Goal: Information Seeking & Learning: Learn about a topic

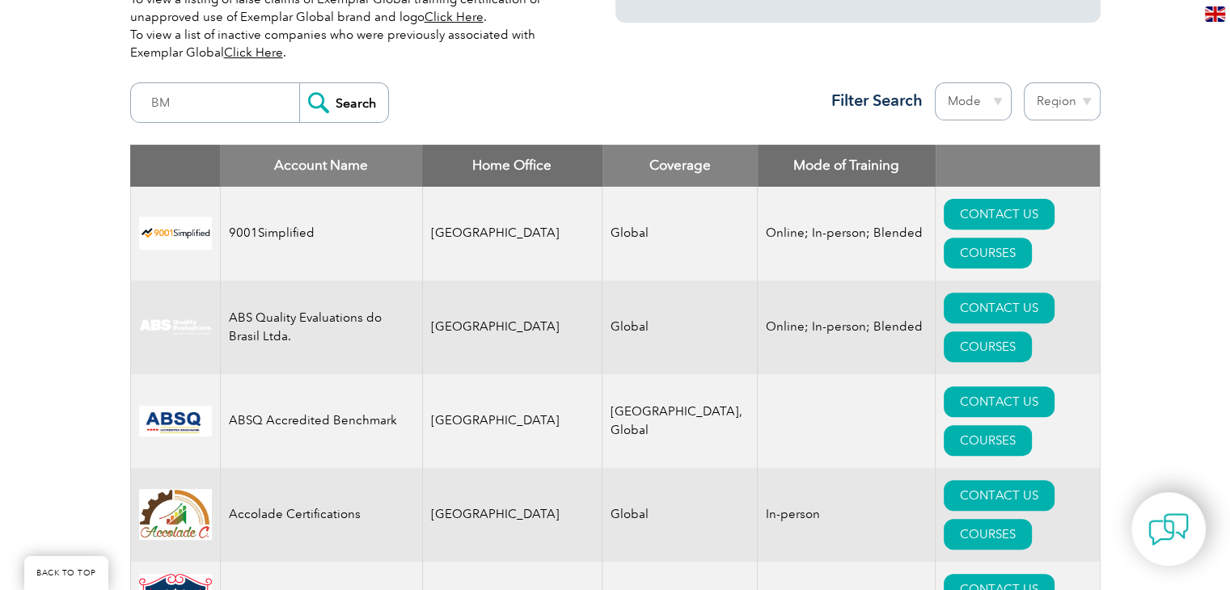
scroll to position [566, 0]
type input "B"
click at [243, 95] on input "search" at bounding box center [219, 102] width 160 height 39
type input "JMD"
click at [299, 83] on input "Search" at bounding box center [343, 102] width 89 height 39
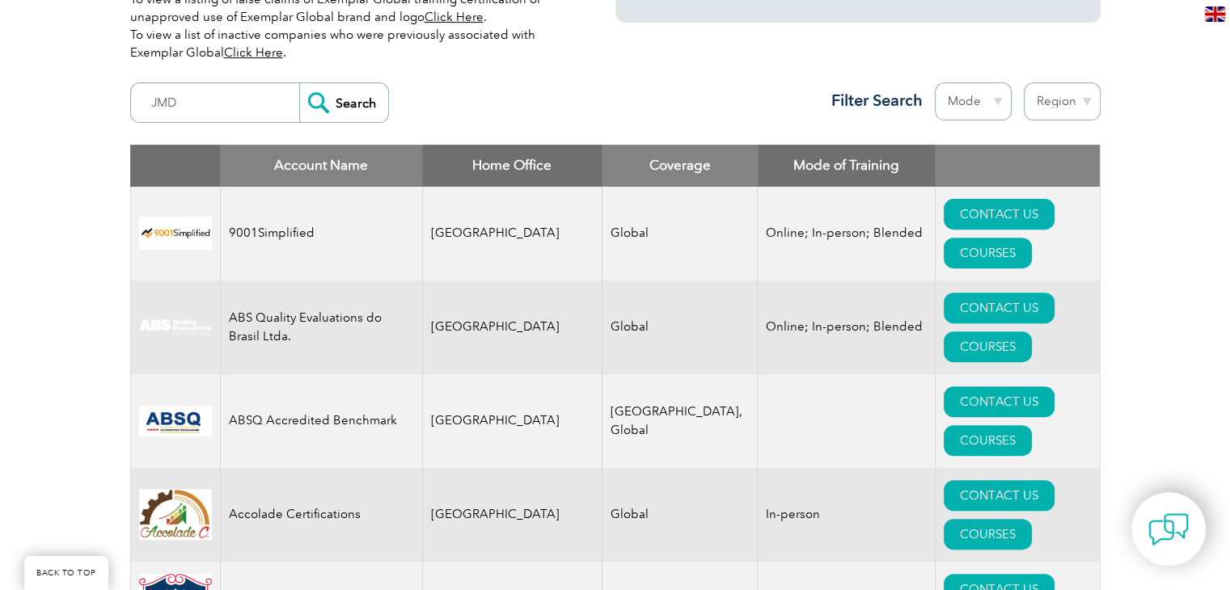
click at [330, 110] on input "Search" at bounding box center [343, 102] width 89 height 39
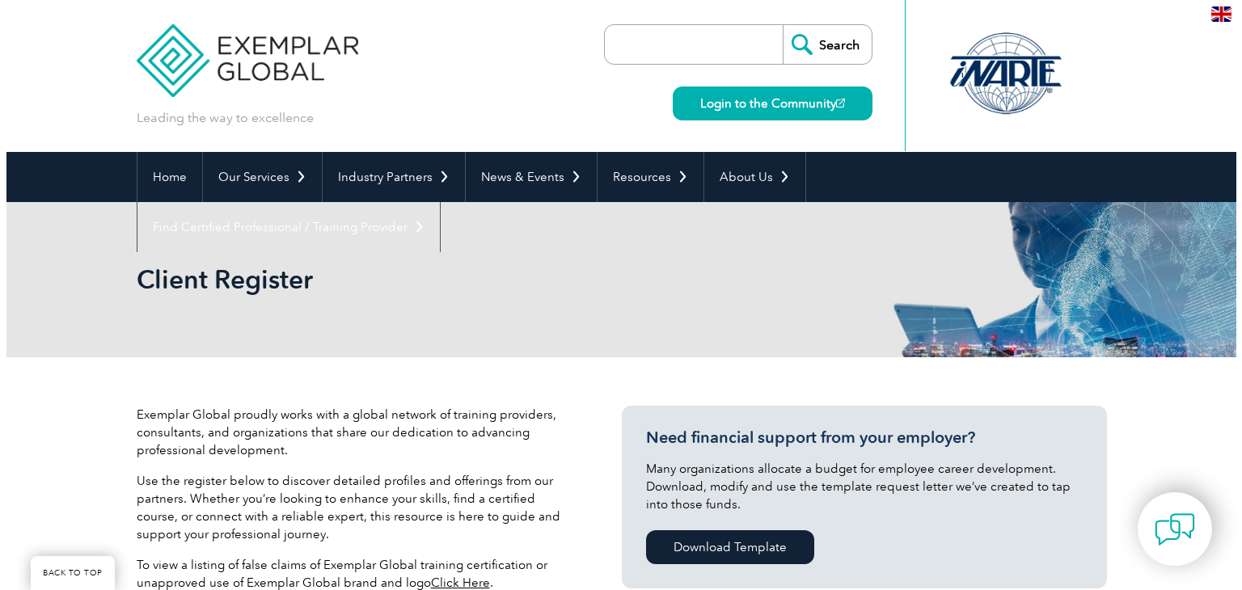
scroll to position [404, 0]
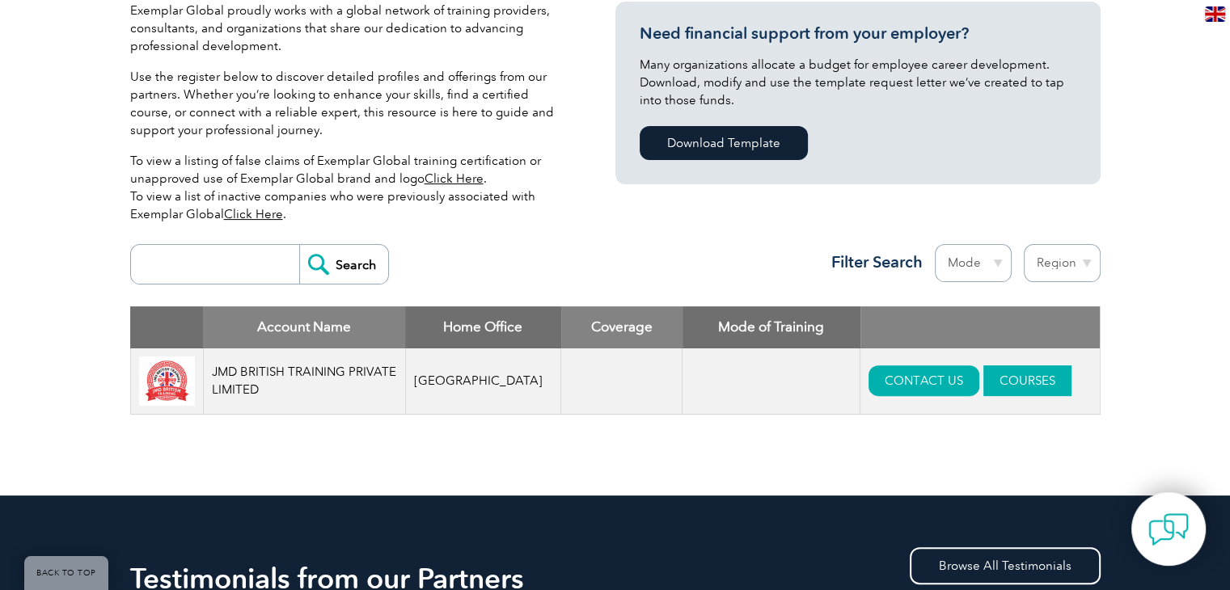
click at [996, 378] on link "COURSES" at bounding box center [1027, 380] width 88 height 31
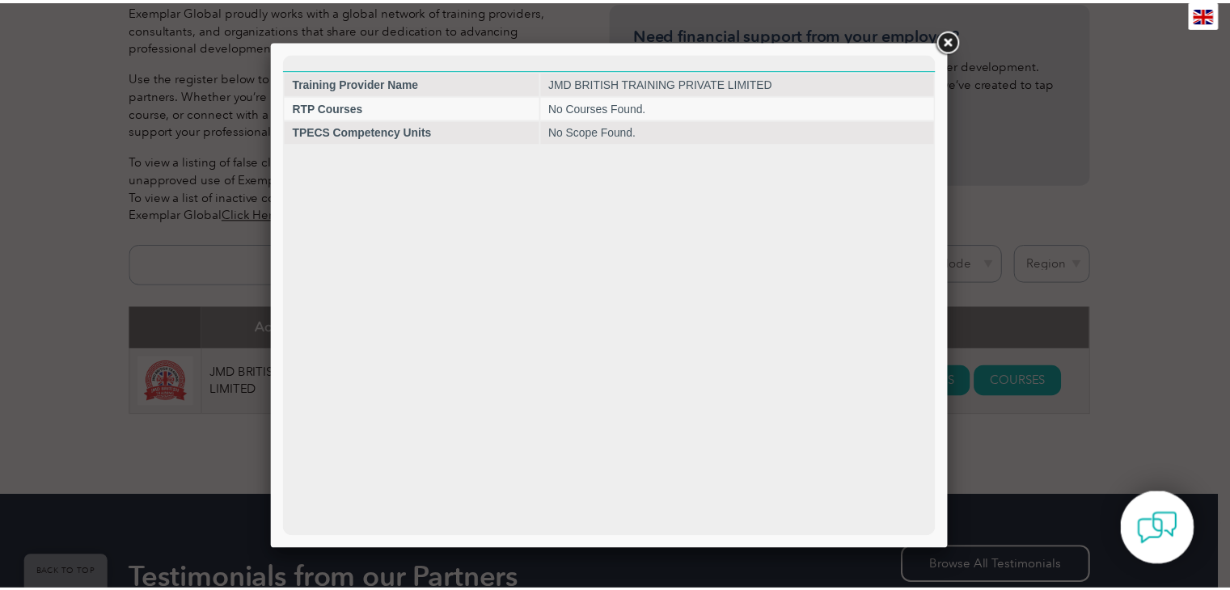
scroll to position [0, 0]
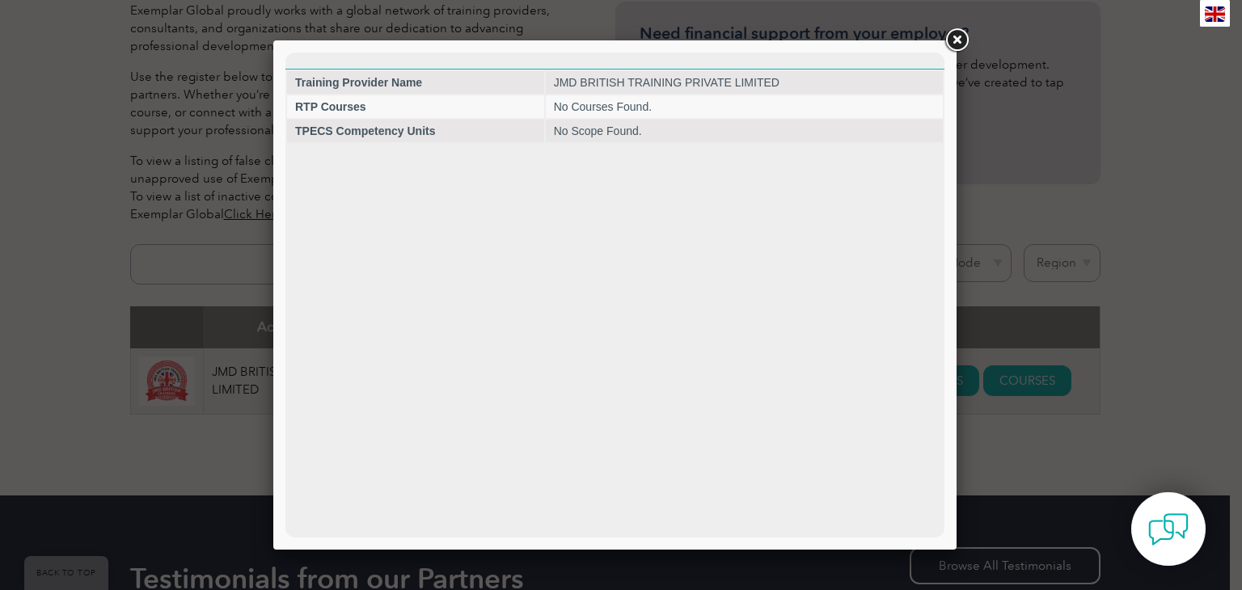
click at [953, 39] on link at bounding box center [956, 40] width 29 height 29
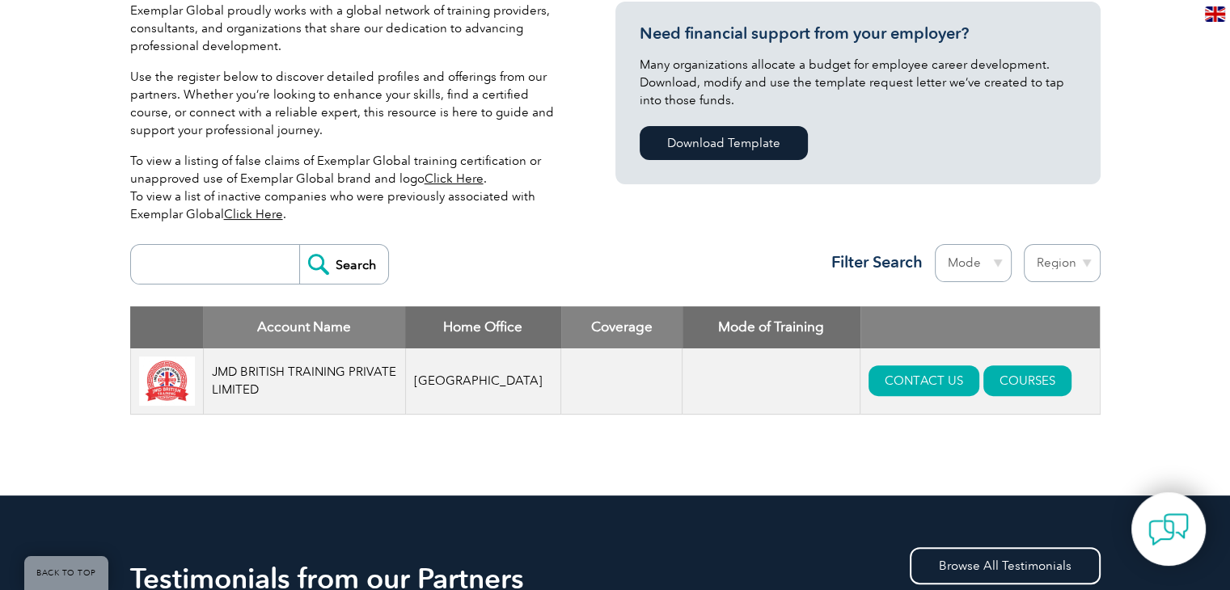
click at [201, 260] on input "search" at bounding box center [219, 264] width 160 height 39
type input "M"
type input "BQC"
click at [313, 263] on input "Search" at bounding box center [343, 264] width 89 height 39
click at [343, 268] on input "Search" at bounding box center [343, 264] width 89 height 39
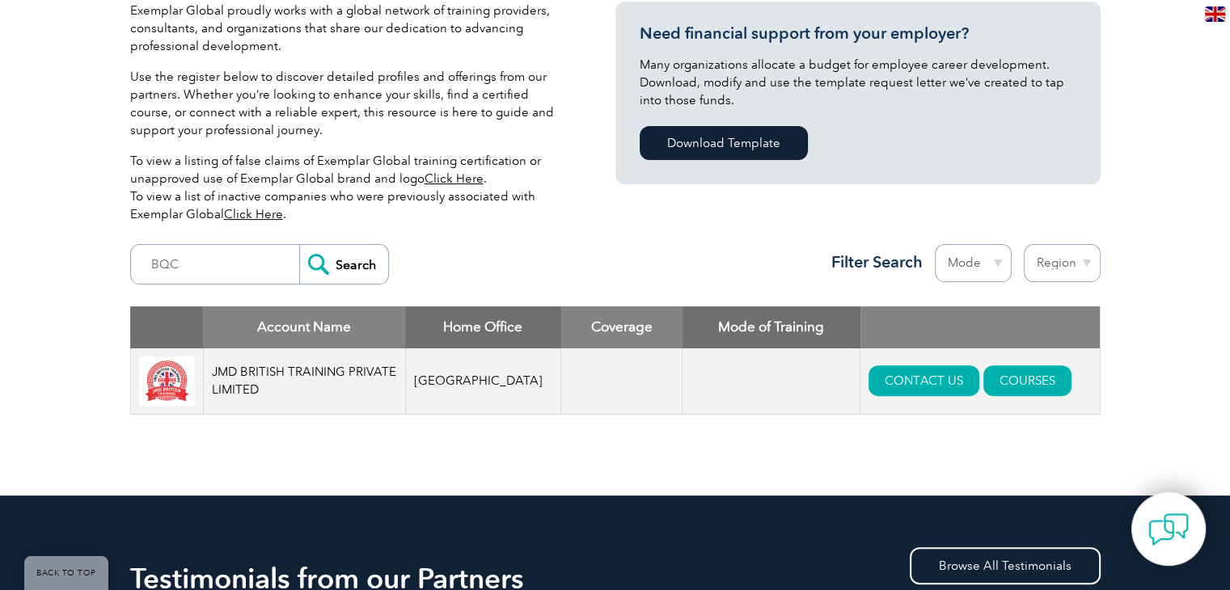
scroll to position [405, 0]
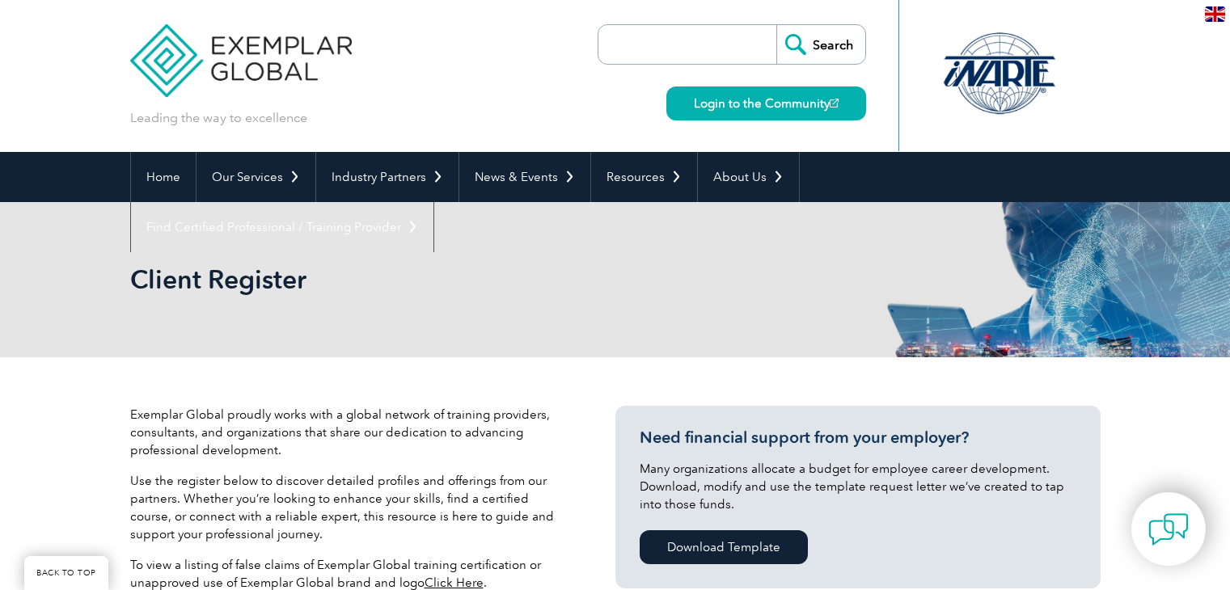
scroll to position [404, 0]
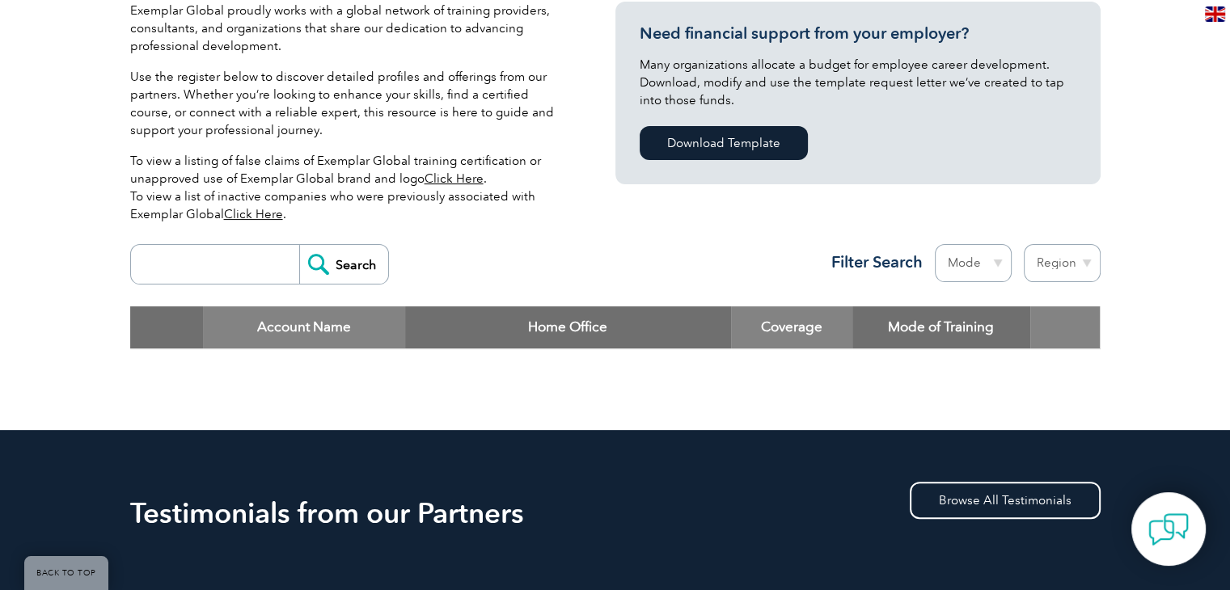
click at [226, 260] on input "search" at bounding box center [219, 264] width 160 height 39
type input "M"
type input "BMG"
click at [299, 245] on input "Search" at bounding box center [343, 264] width 89 height 39
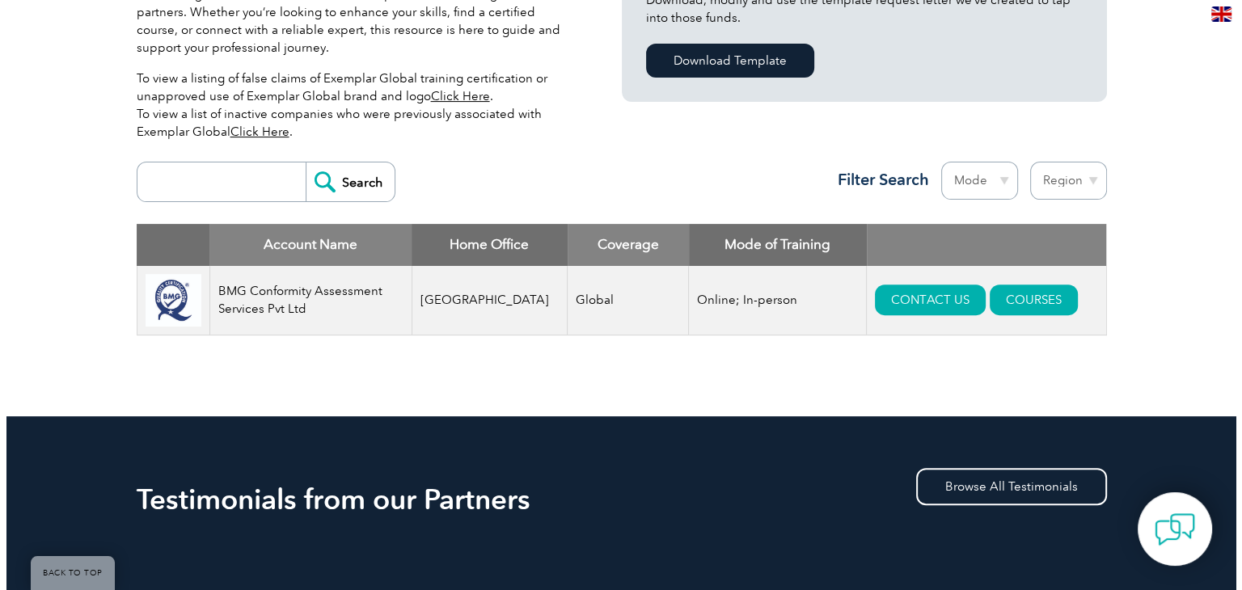
scroll to position [501, 0]
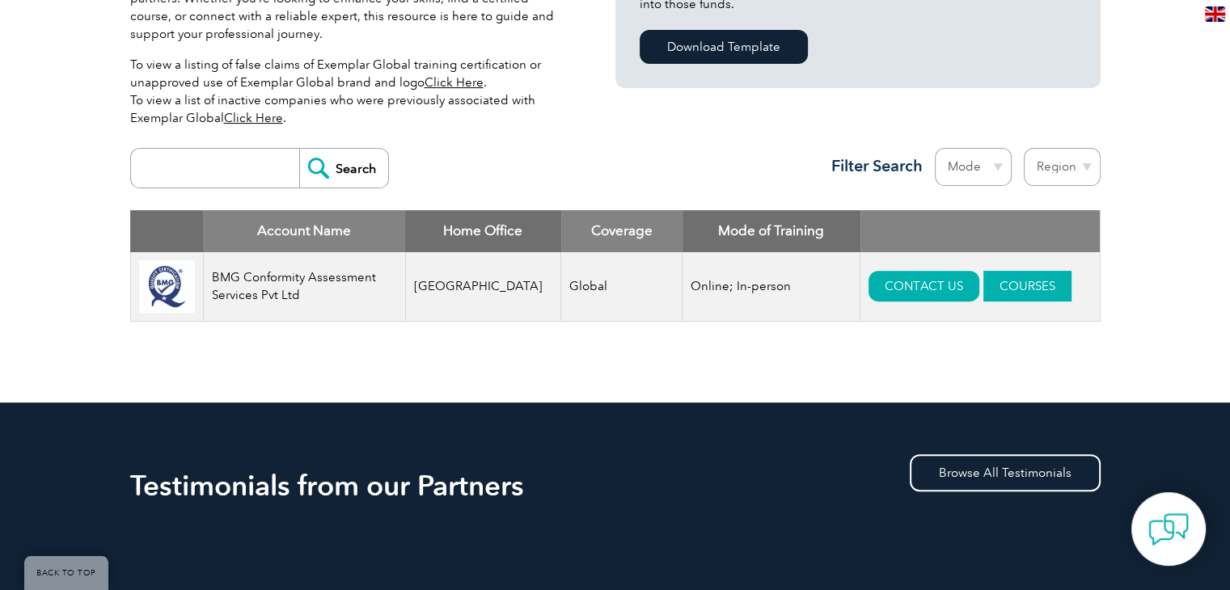
click at [983, 289] on link "COURSES" at bounding box center [1027, 286] width 88 height 31
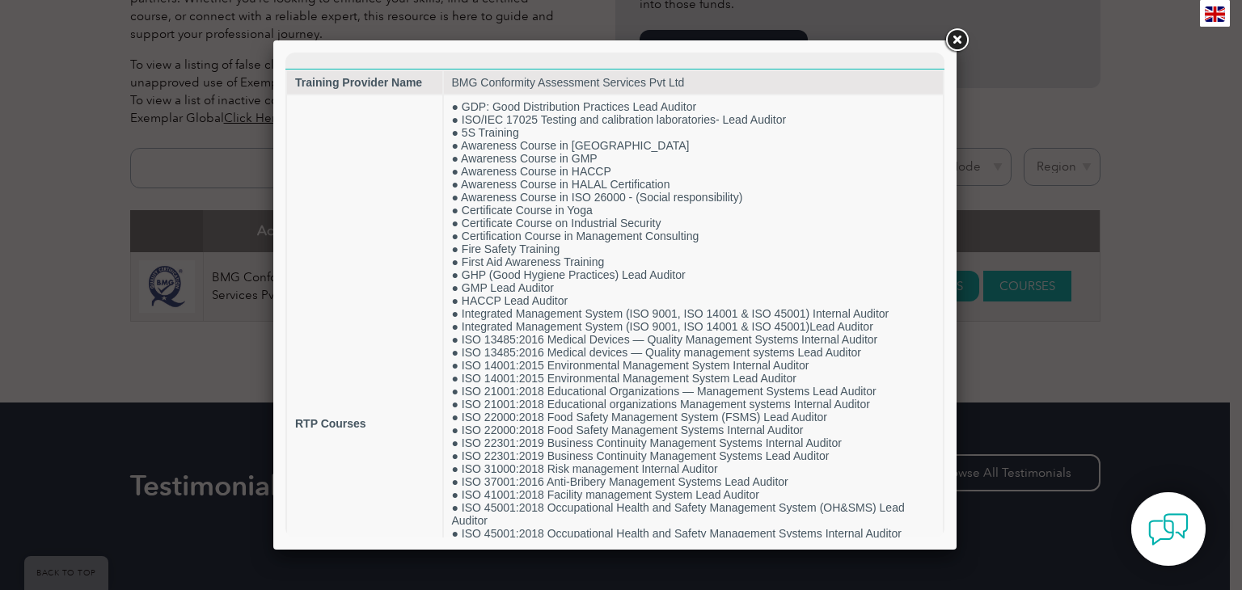
scroll to position [0, 0]
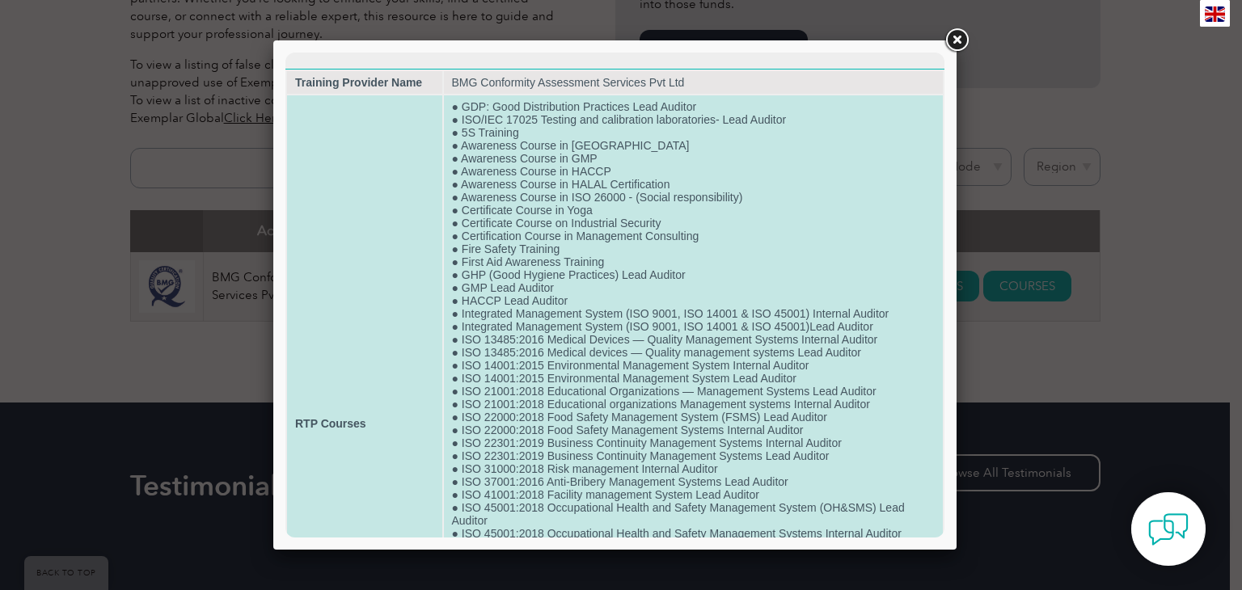
click at [568, 330] on td "● GDP: Good Distribution Practices Lead Auditor ● ISO/IEC 17025 Testing and cal…" at bounding box center [694, 423] width 500 height 657
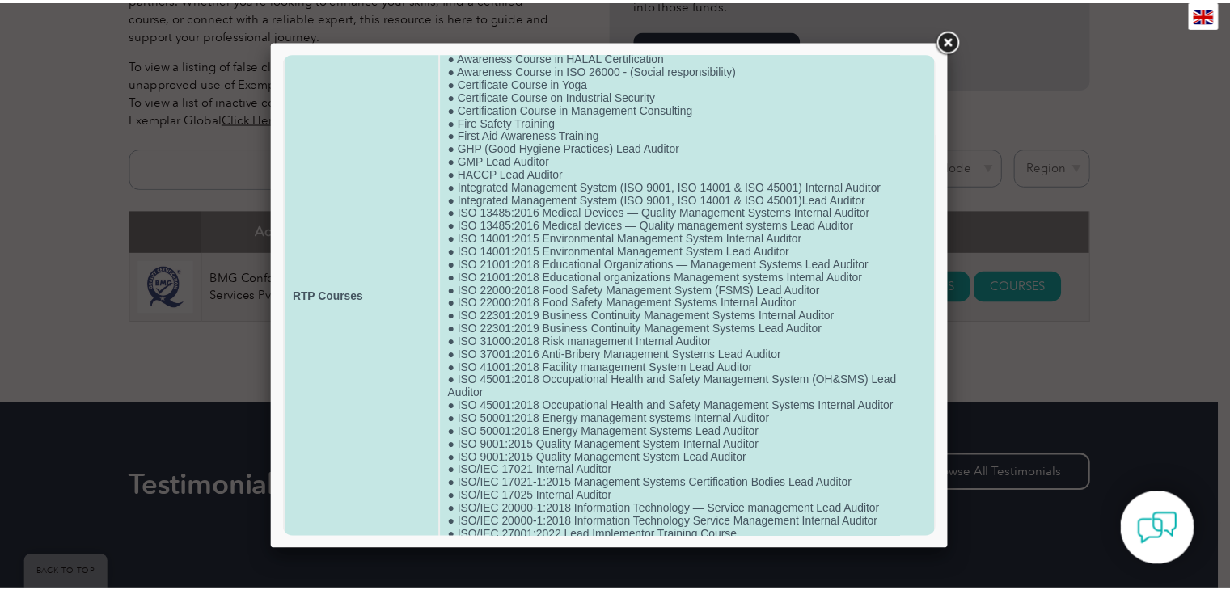
scroll to position [254, 0]
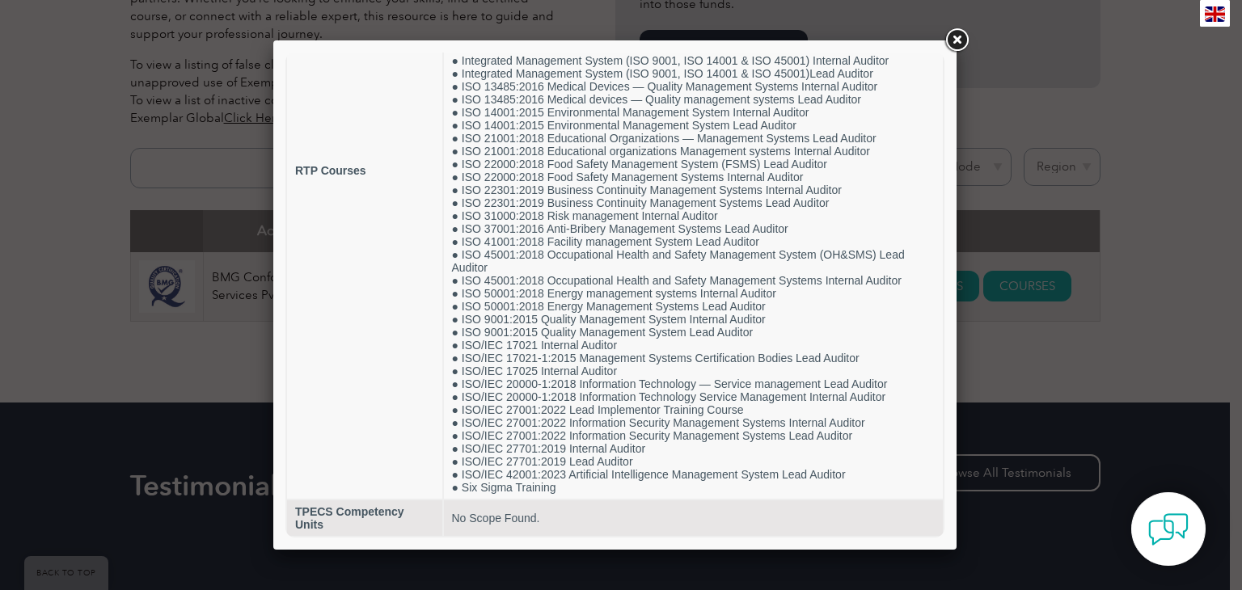
click at [954, 40] on link at bounding box center [956, 40] width 29 height 29
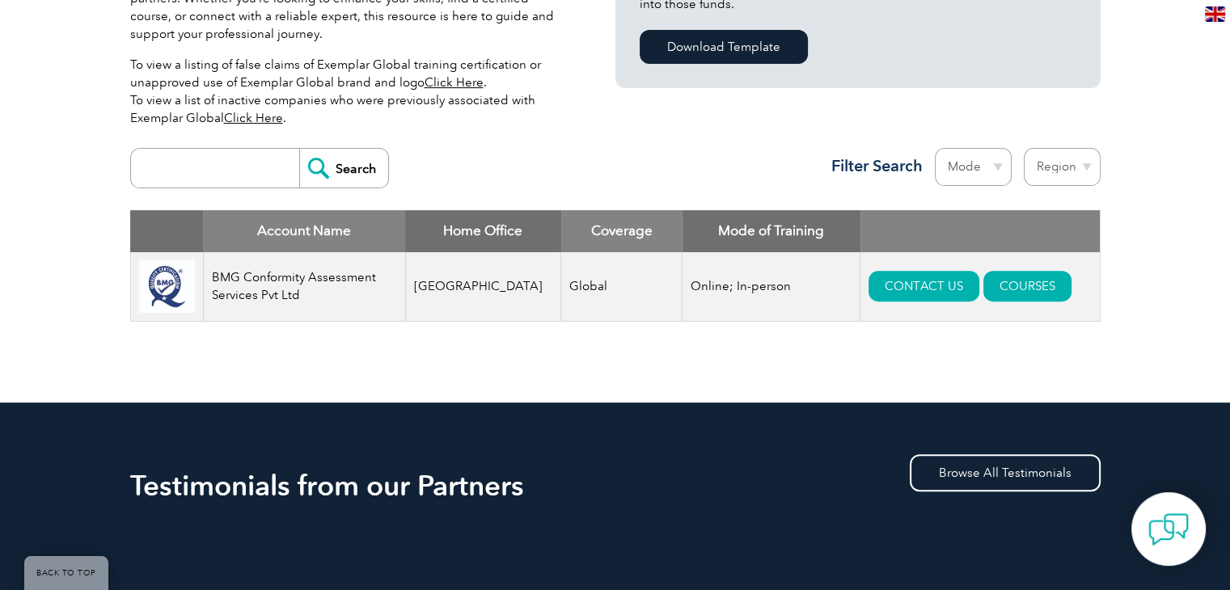
click at [237, 158] on input "search" at bounding box center [219, 168] width 160 height 39
type input "TUV"
click at [327, 158] on input "Search" at bounding box center [343, 168] width 89 height 39
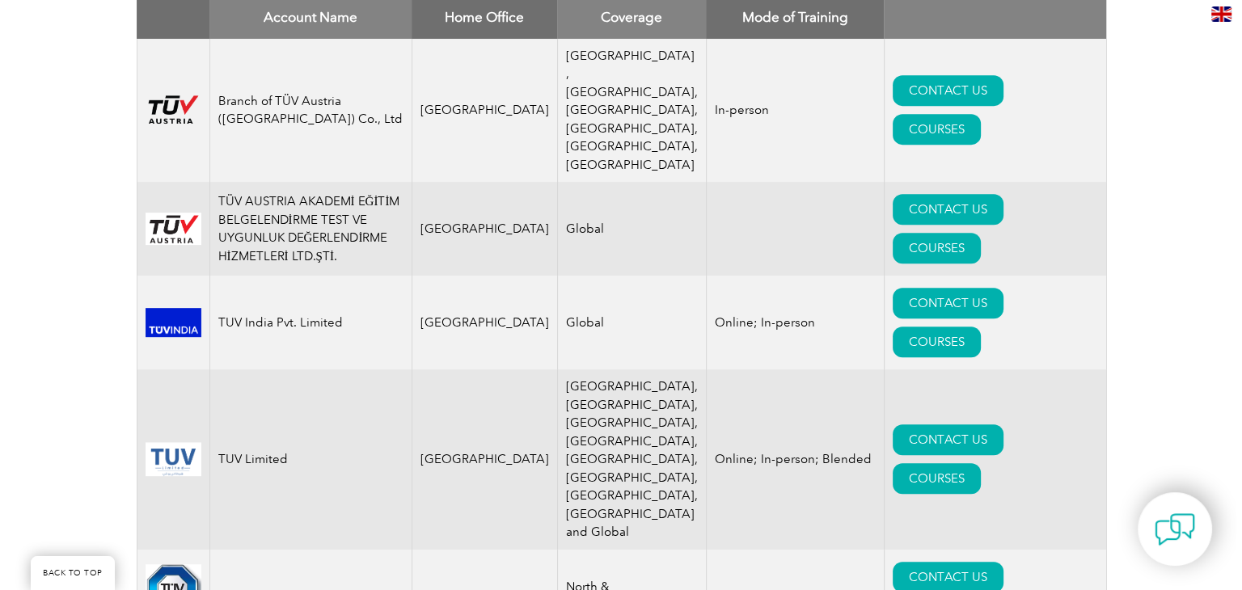
scroll to position [715, 0]
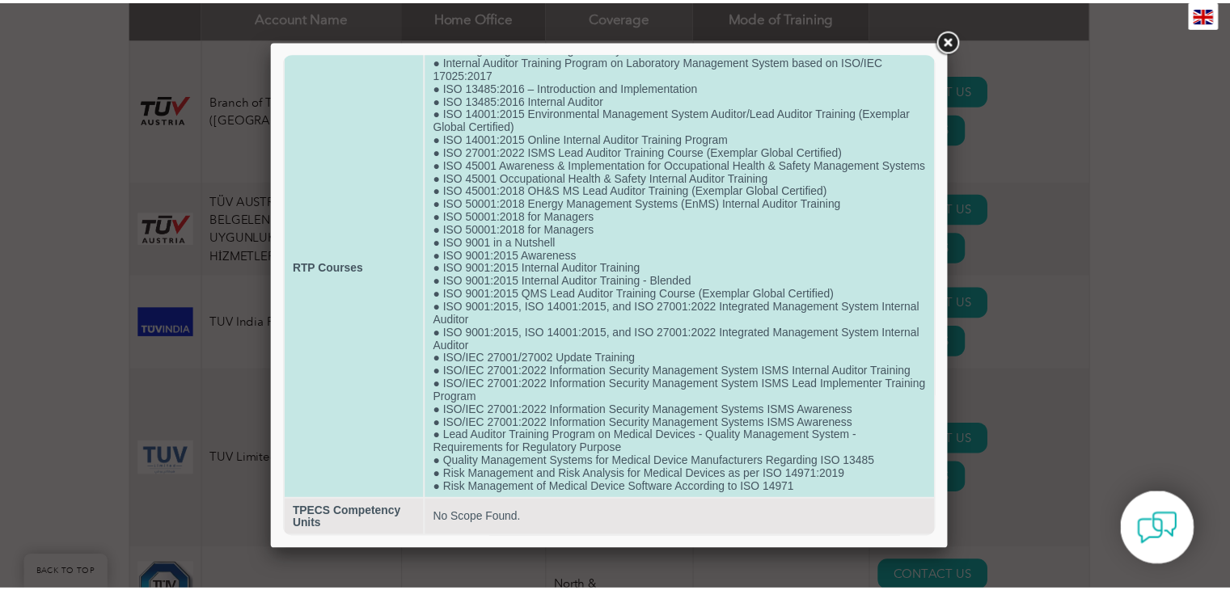
scroll to position [109, 0]
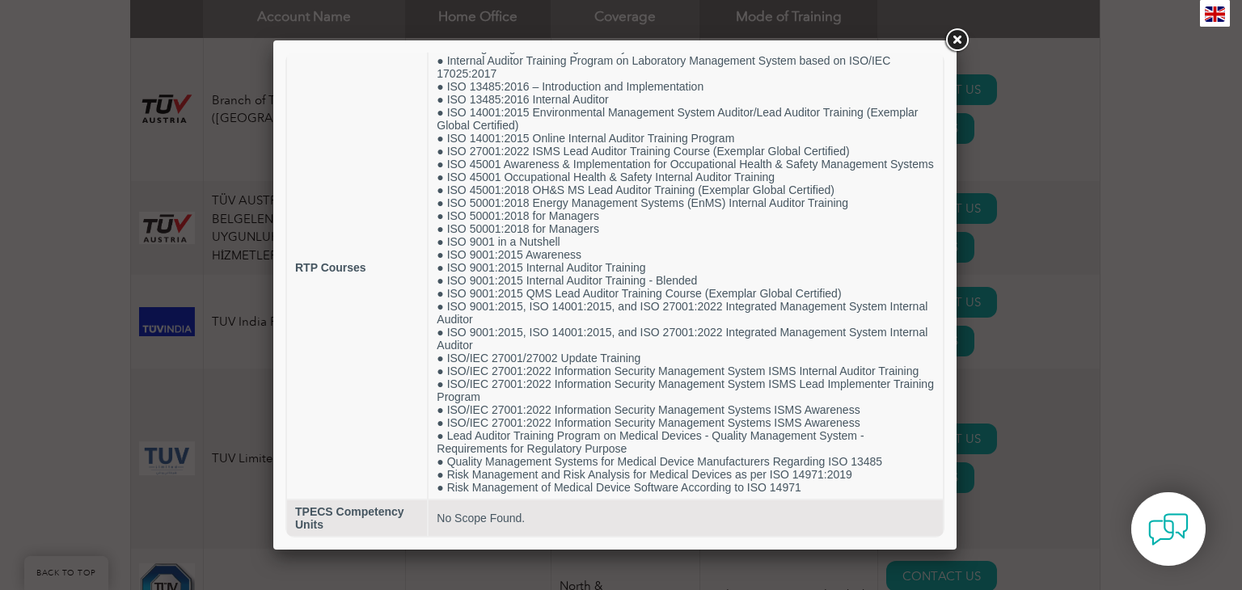
click at [961, 43] on link at bounding box center [956, 40] width 29 height 29
